Goal: Information Seeking & Learning: Learn about a topic

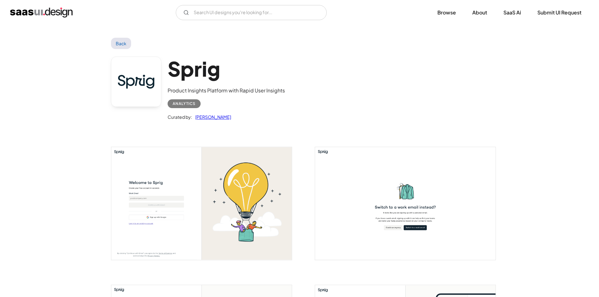
click at [51, 12] on img "home" at bounding box center [41, 13] width 63 height 10
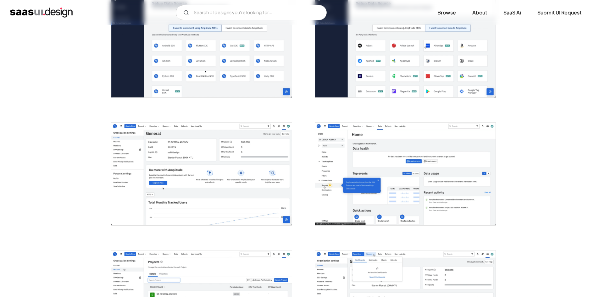
scroll to position [346, 0]
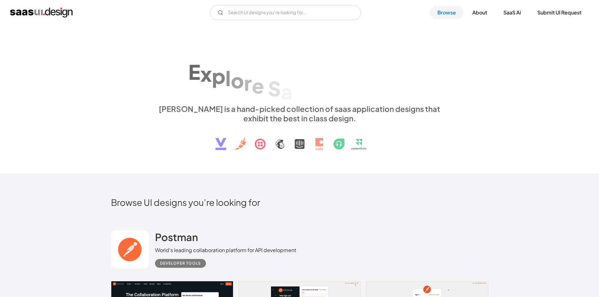
scroll to position [283, 0]
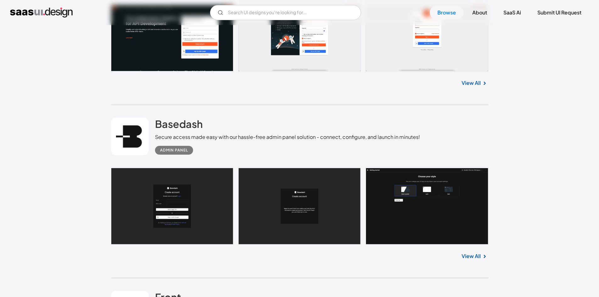
scroll to position [283, 0]
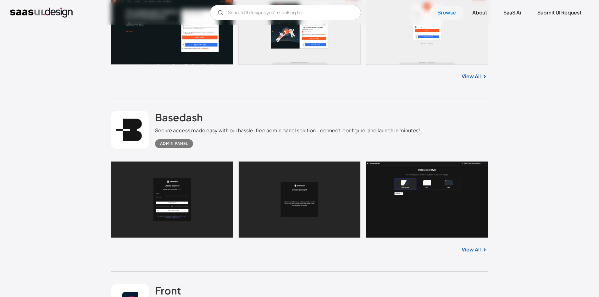
click at [475, 248] on link "View All" at bounding box center [470, 250] width 19 height 8
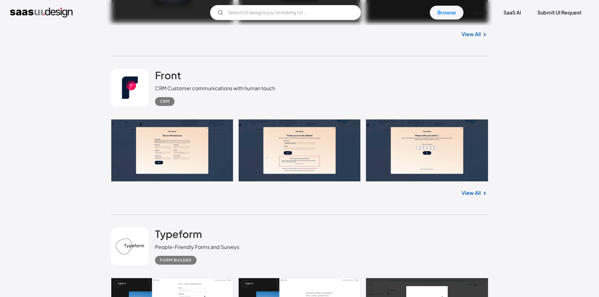
scroll to position [534, 0]
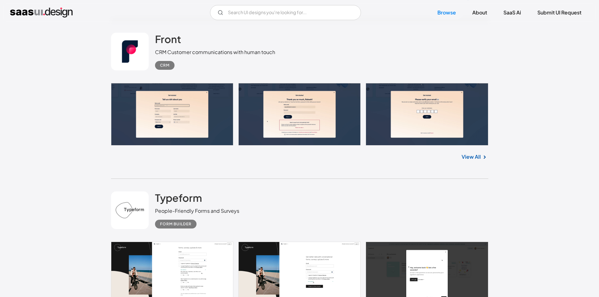
click at [485, 159] on img at bounding box center [485, 157] width 8 height 8
click at [480, 156] on link "View All" at bounding box center [470, 157] width 19 height 8
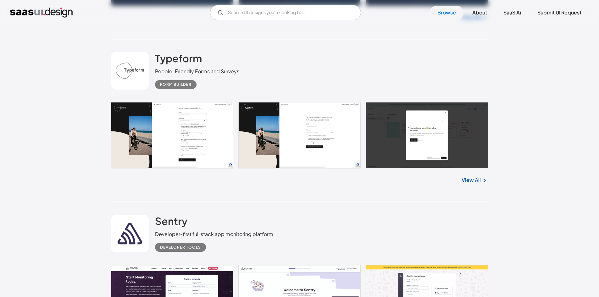
scroll to position [691, 0]
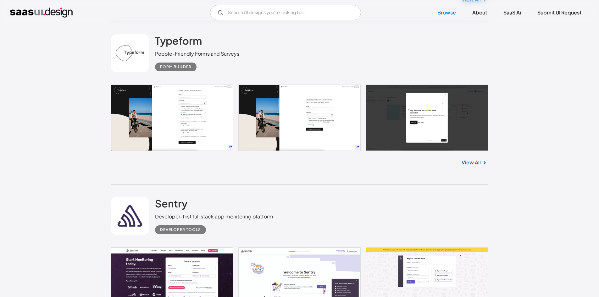
click at [473, 163] on link "View All" at bounding box center [470, 163] width 19 height 8
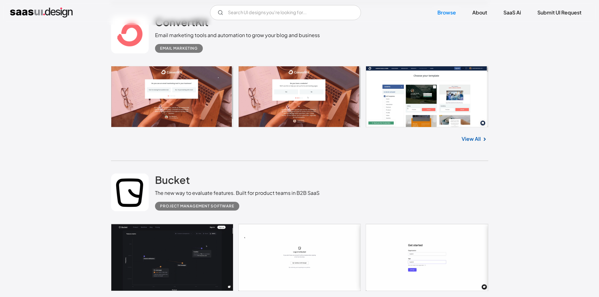
scroll to position [911, 0]
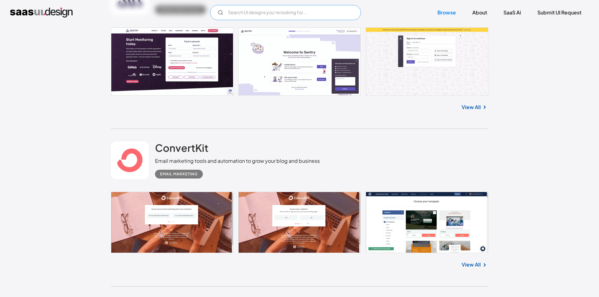
click at [325, 12] on input "Email Form" at bounding box center [285, 12] width 151 height 15
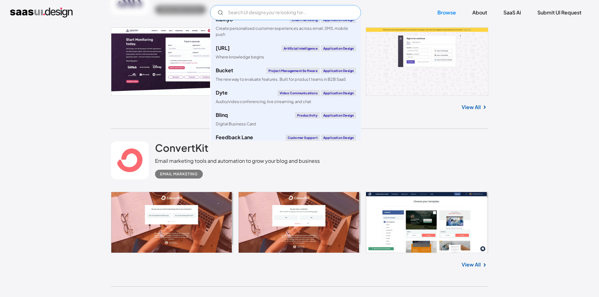
scroll to position [126, 0]
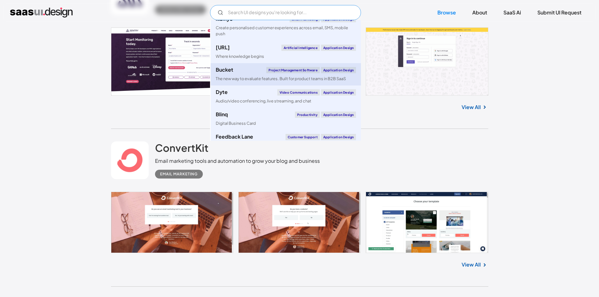
click at [246, 76] on div "The new way to evaluate features. Built for product teams in B2B SaaS" at bounding box center [281, 79] width 130 height 6
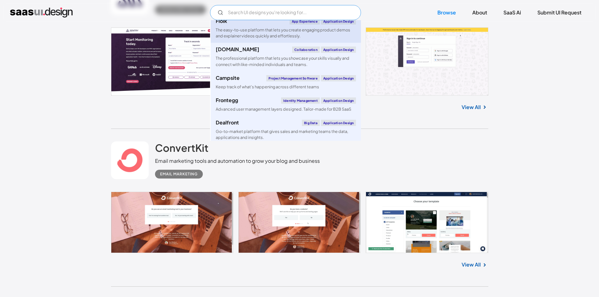
scroll to position [786, 0]
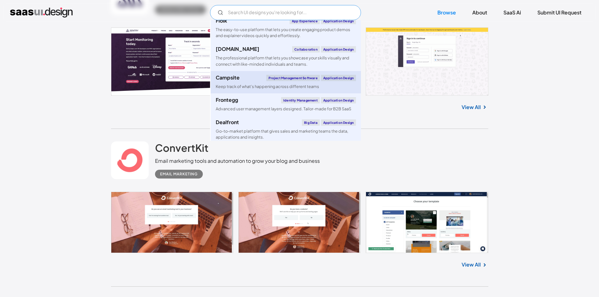
click at [247, 80] on div "Campsite Project Management Software Application Design" at bounding box center [286, 78] width 140 height 6
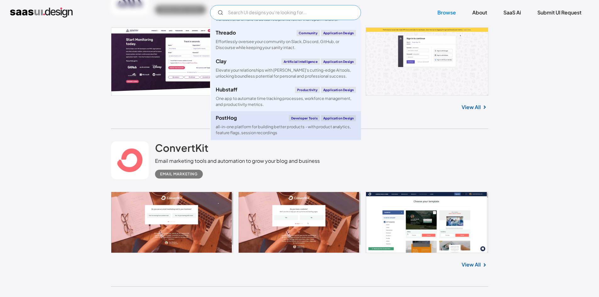
scroll to position [377, 0]
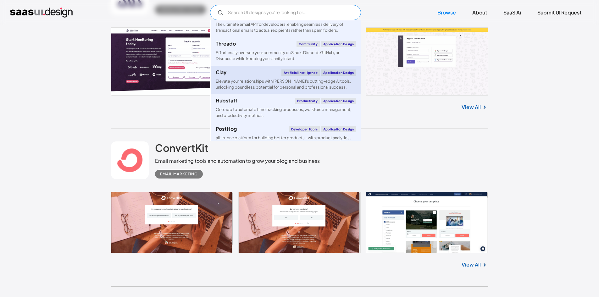
click at [255, 77] on link "Clay Artificial Intelligence Application Design Elevate your relationships with…" at bounding box center [286, 80] width 150 height 28
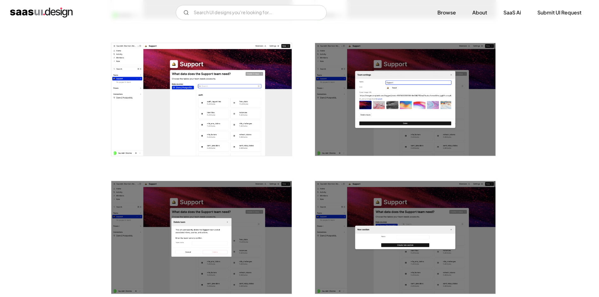
scroll to position [1100, 0]
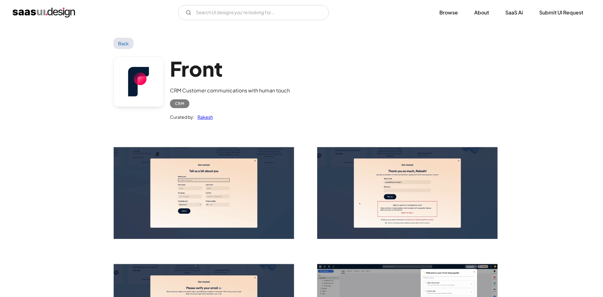
scroll to position [31, 0]
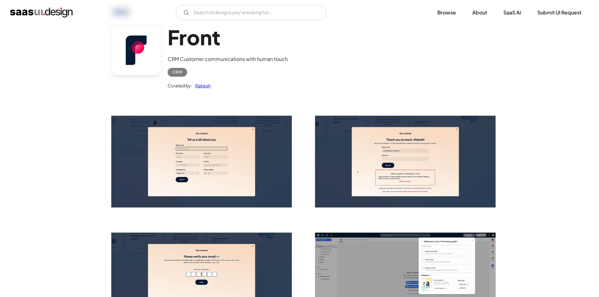
click at [232, 154] on img "open lightbox" at bounding box center [201, 162] width 180 height 92
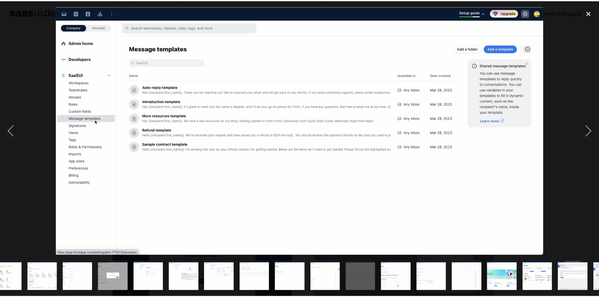
scroll to position [0, 293]
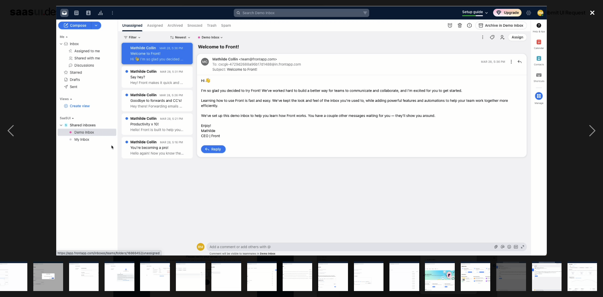
click at [598, 12] on div "close lightbox" at bounding box center [592, 13] width 21 height 14
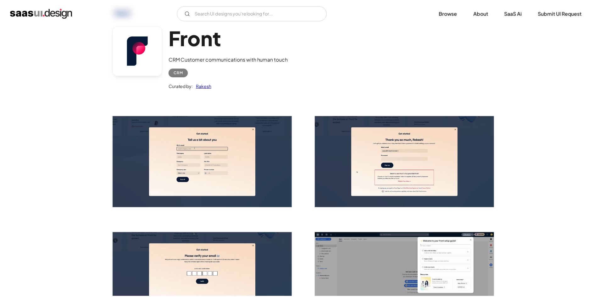
scroll to position [0, 0]
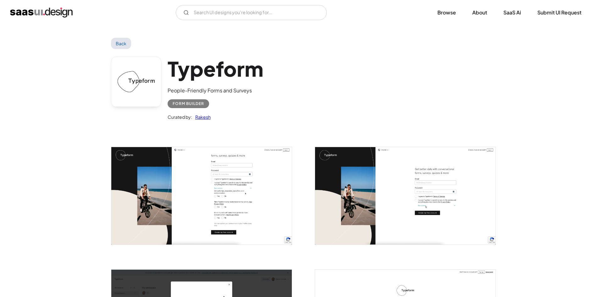
click at [219, 176] on img "open lightbox" at bounding box center [201, 195] width 180 height 97
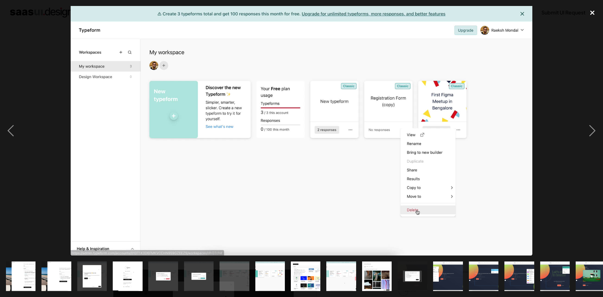
click at [598, 7] on div "close lightbox" at bounding box center [592, 13] width 21 height 14
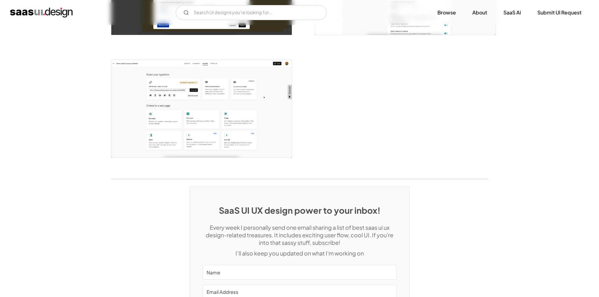
scroll to position [1552, 0]
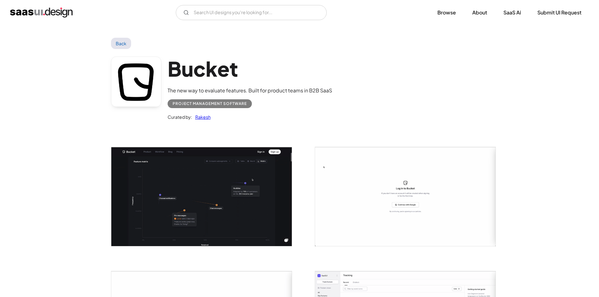
click at [239, 196] on img "open lightbox" at bounding box center [201, 196] width 180 height 99
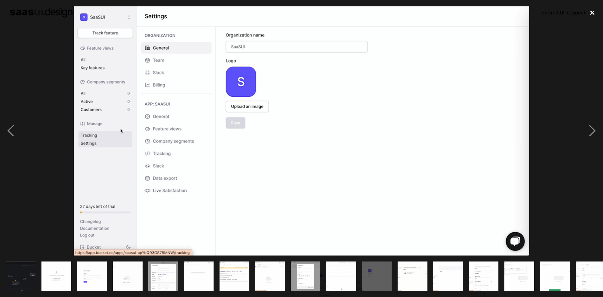
click at [598, 14] on div "close lightbox" at bounding box center [592, 13] width 21 height 14
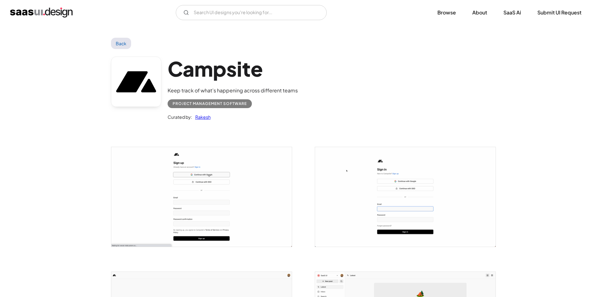
click at [239, 177] on img "open lightbox" at bounding box center [201, 197] width 180 height 100
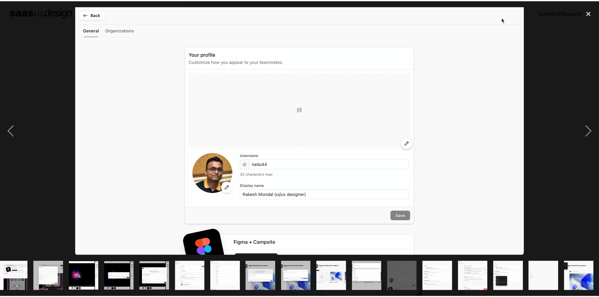
scroll to position [0, 186]
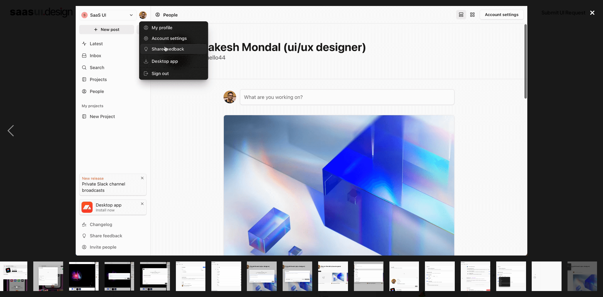
click at [598, 8] on div "close lightbox" at bounding box center [592, 13] width 21 height 14
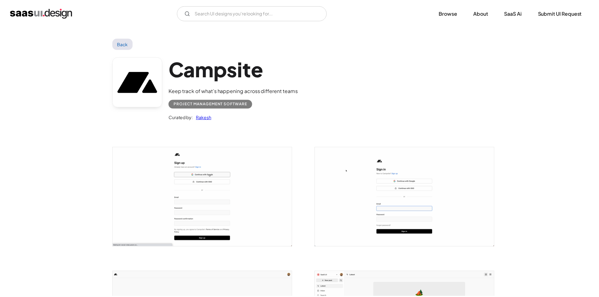
scroll to position [0, 0]
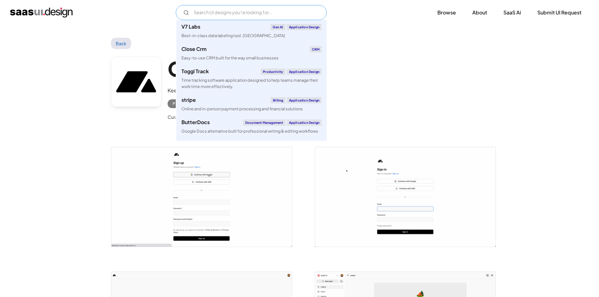
click at [235, 10] on input "Email Form" at bounding box center [251, 12] width 151 height 15
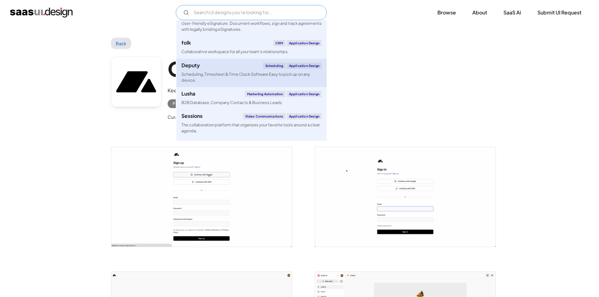
scroll to position [2362, 0]
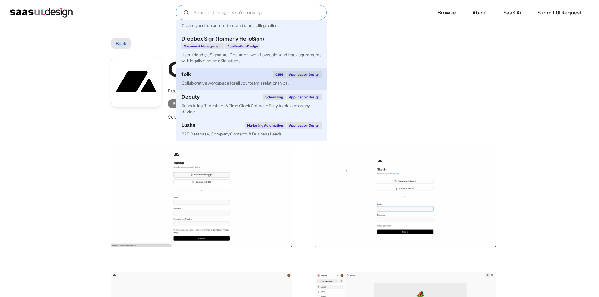
click at [239, 86] on div "Collaborative workspace for all your team’s relationships." at bounding box center [234, 83] width 107 height 6
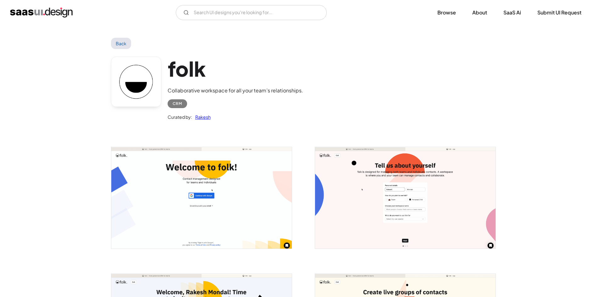
click at [223, 197] on img "open lightbox" at bounding box center [201, 198] width 180 height 102
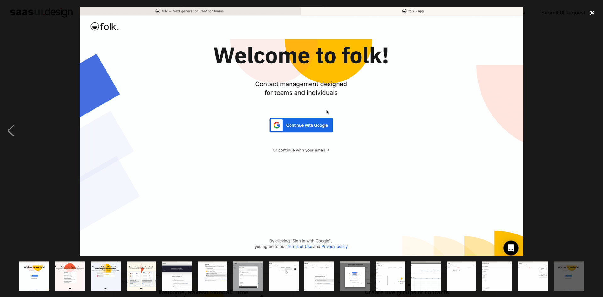
click at [598, 18] on div "close lightbox" at bounding box center [592, 13] width 21 height 14
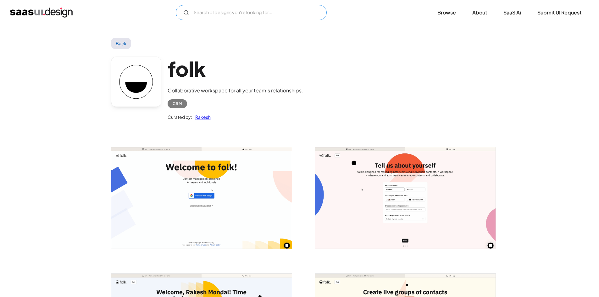
click at [236, 16] on input "Email Form" at bounding box center [251, 12] width 151 height 15
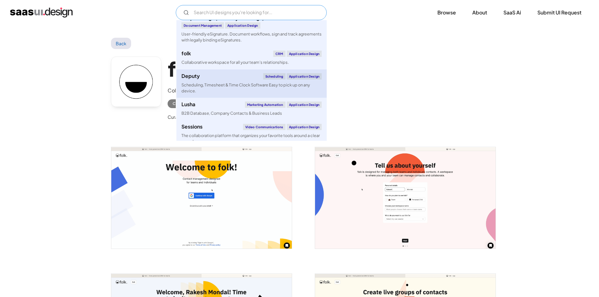
scroll to position [2331, 0]
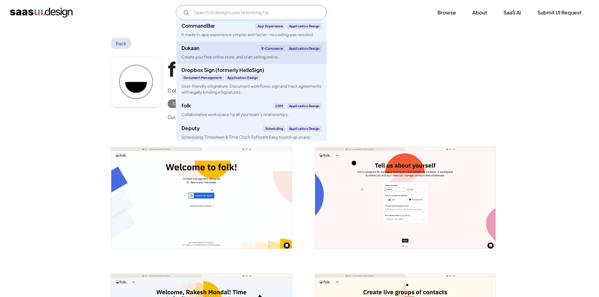
click at [230, 52] on div "Dukaan E-commerce Application Design" at bounding box center [251, 48] width 140 height 6
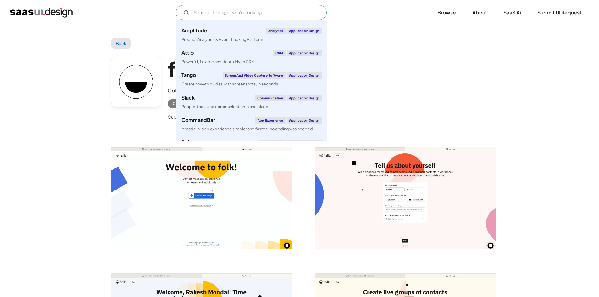
scroll to position [2205, 0]
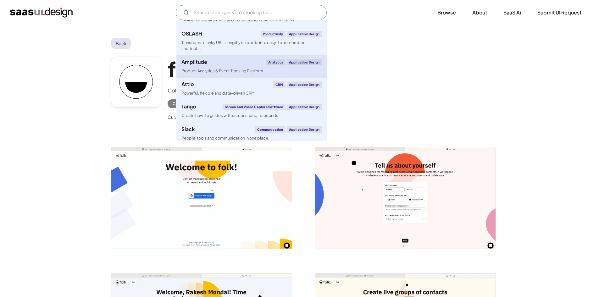
click at [224, 65] on div "Amplitude Analytics Application Design" at bounding box center [251, 62] width 140 height 6
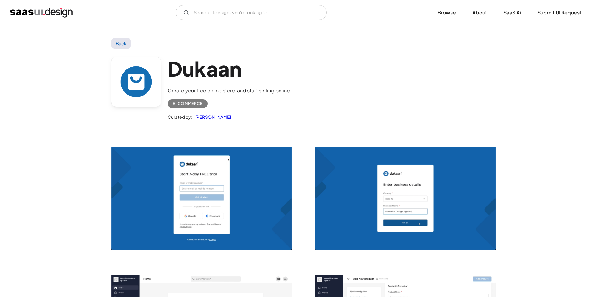
click at [249, 170] on img "open lightbox" at bounding box center [201, 198] width 180 height 103
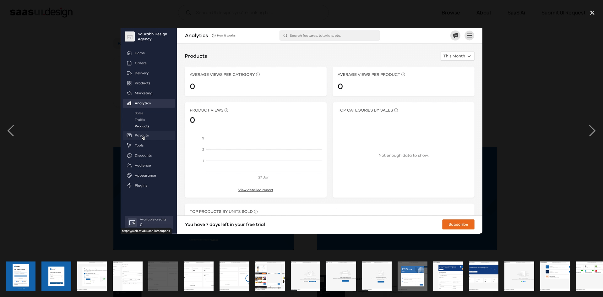
click at [453, 154] on img at bounding box center [302, 131] width 362 height 206
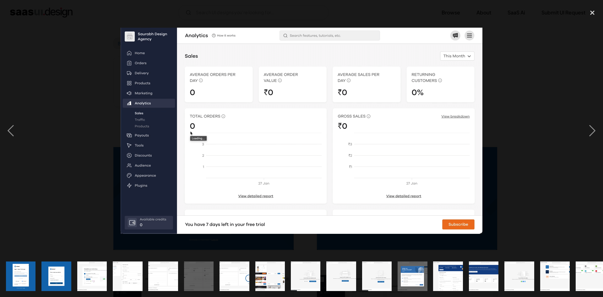
click at [557, 118] on div at bounding box center [301, 131] width 603 height 250
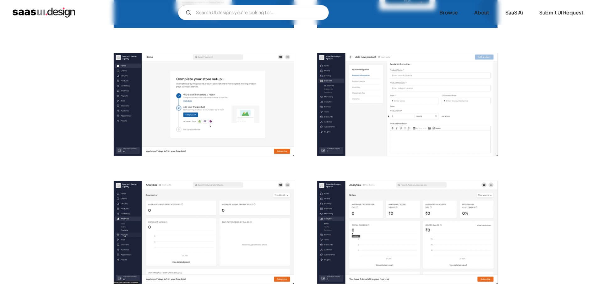
scroll to position [283, 0]
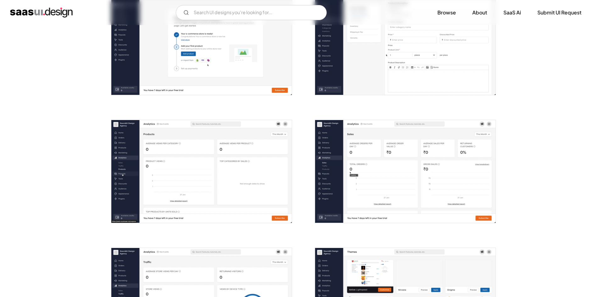
click at [353, 91] on img "open lightbox" at bounding box center [405, 43] width 180 height 103
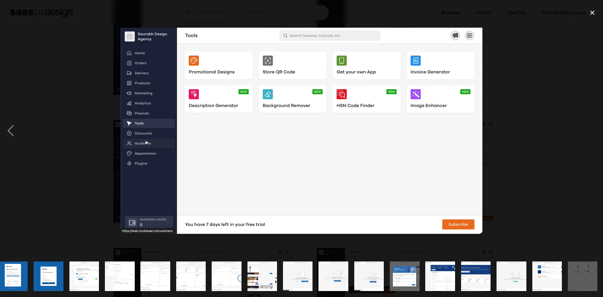
scroll to position [0, 8]
click at [592, 13] on div "close lightbox" at bounding box center [592, 13] width 21 height 14
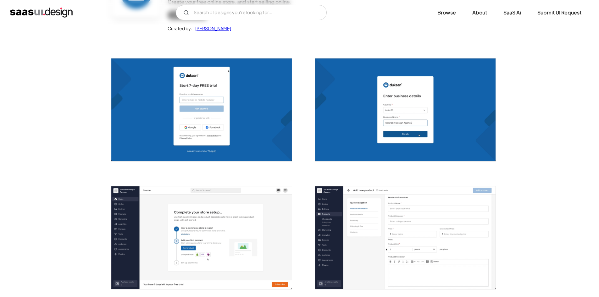
scroll to position [0, 0]
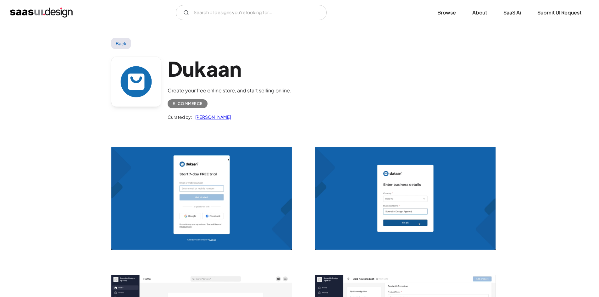
click at [115, 40] on link "Back" at bounding box center [121, 43] width 20 height 11
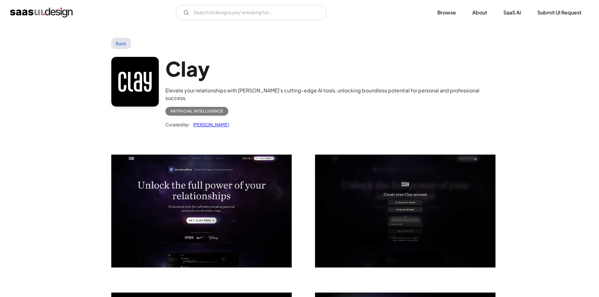
click at [229, 173] on img "open lightbox" at bounding box center [201, 211] width 180 height 113
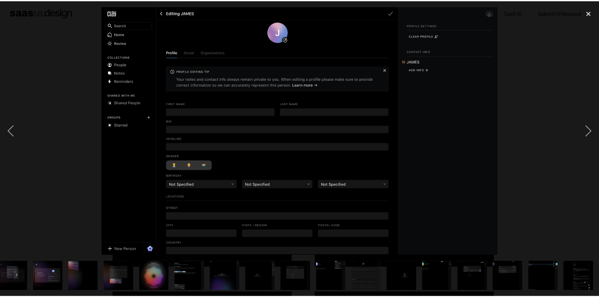
scroll to position [0, 222]
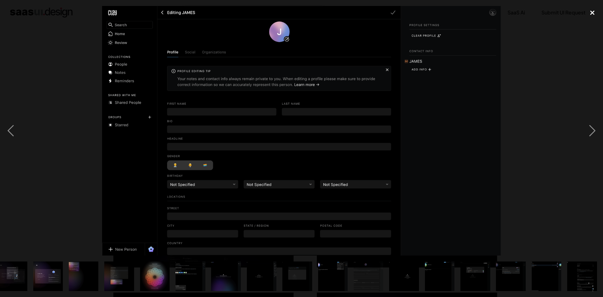
click at [595, 11] on div "close lightbox" at bounding box center [592, 13] width 21 height 14
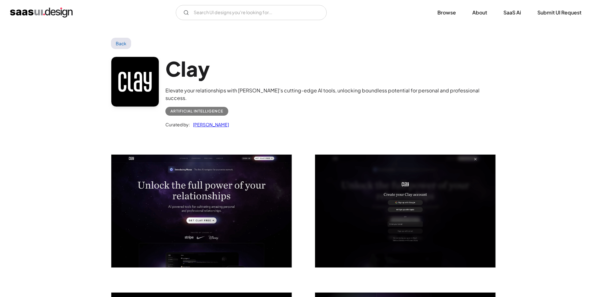
scroll to position [0, 0]
click at [121, 85] on link at bounding box center [135, 82] width 48 height 50
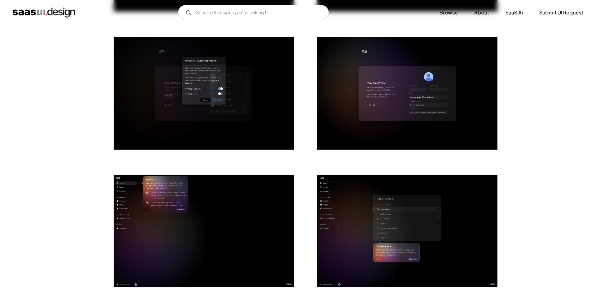
scroll to position [629, 0]
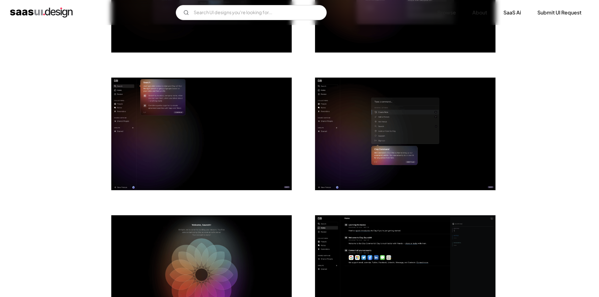
click at [379, 129] on img "open lightbox" at bounding box center [405, 134] width 180 height 113
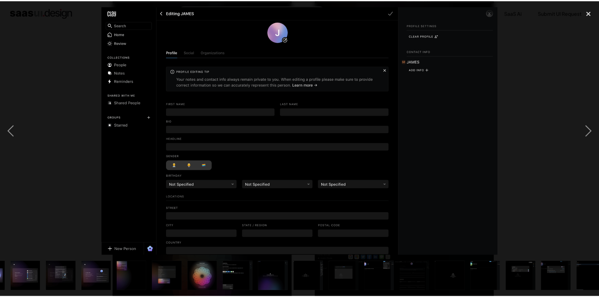
scroll to position [0, 222]
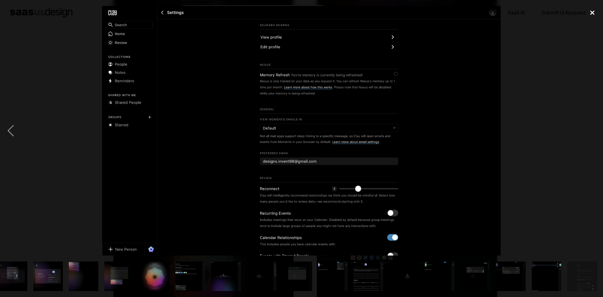
click at [591, 16] on div "close lightbox" at bounding box center [592, 13] width 21 height 14
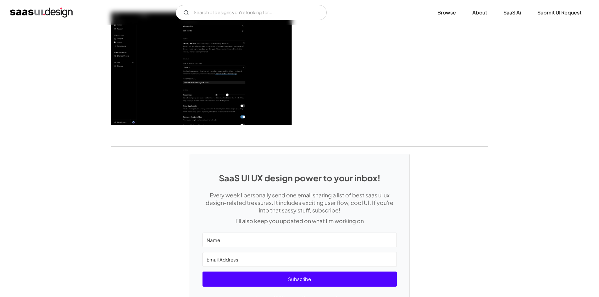
scroll to position [1707, 0]
